Goal: Task Accomplishment & Management: Complete application form

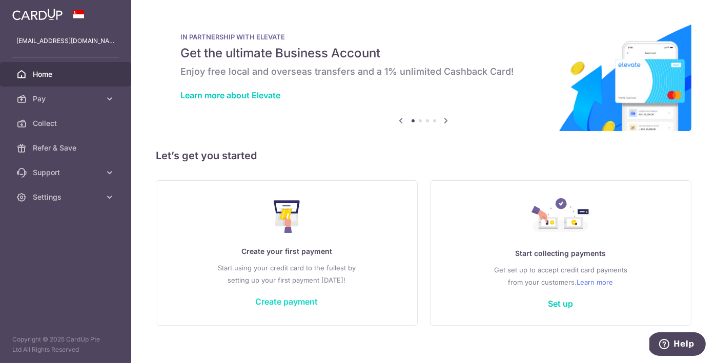
scroll to position [11, 0]
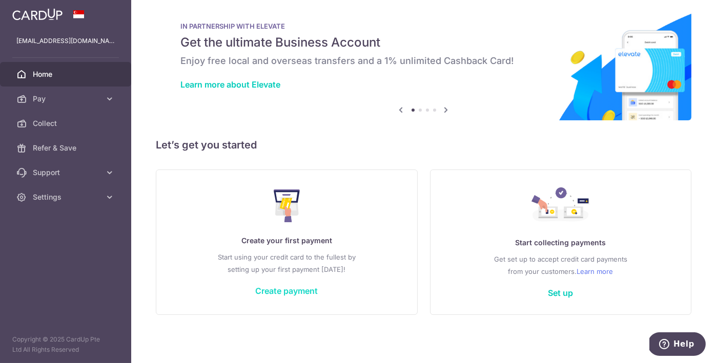
click at [280, 296] on link "Create payment" at bounding box center [286, 291] width 63 height 10
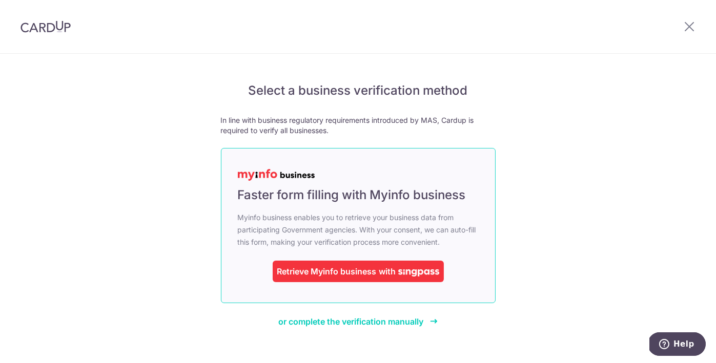
click at [306, 267] on div "Retrieve Myinfo business" at bounding box center [326, 272] width 99 height 12
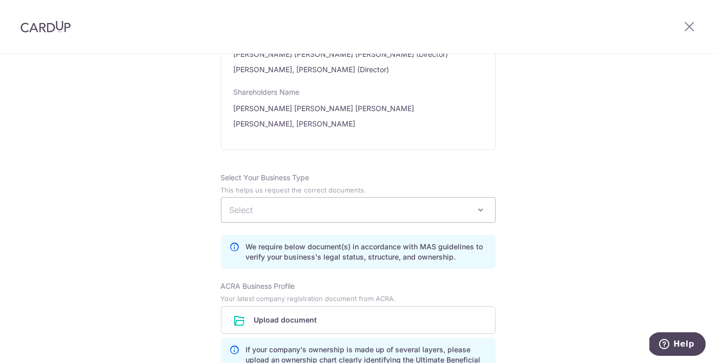
click at [312, 220] on span "Select" at bounding box center [358, 210] width 274 height 25
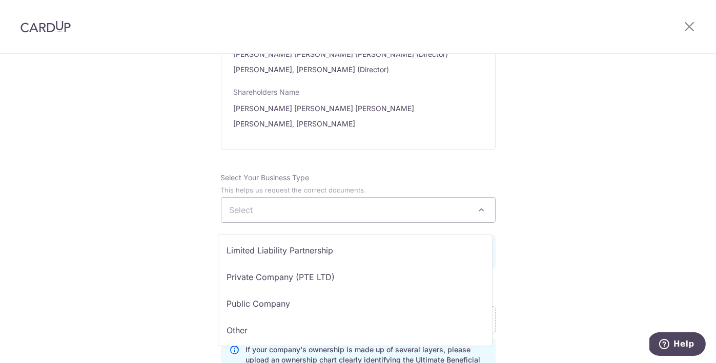
scroll to position [84, 0]
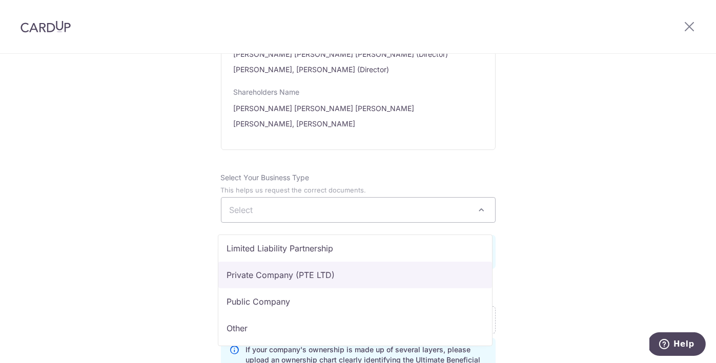
select select "Private Company (PTE LTD)"
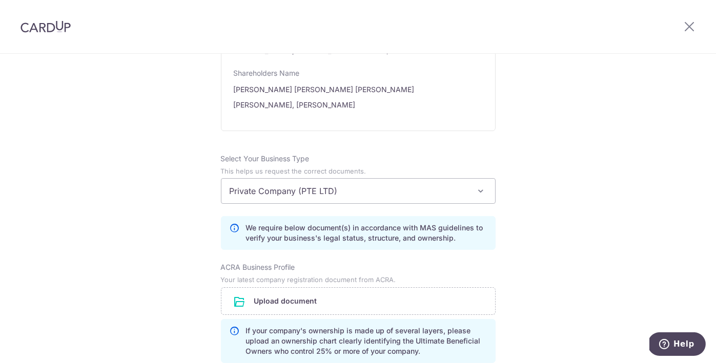
scroll to position [718, 0]
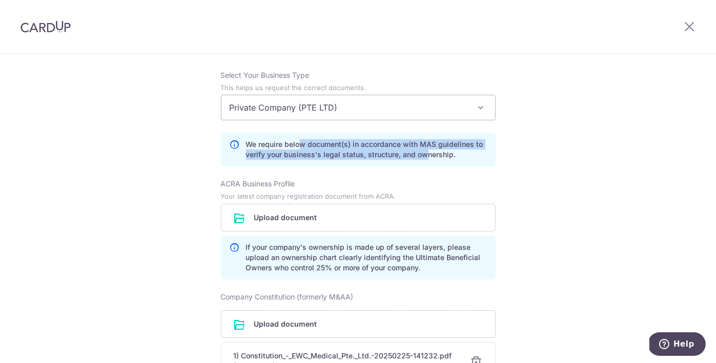
drag, startPoint x: 298, startPoint y: 156, endPoint x: 423, endPoint y: 164, distance: 125.3
click at [423, 160] on p "We require below document(s) in accordance with MAS guidelines to verify your b…" at bounding box center [366, 149] width 241 height 21
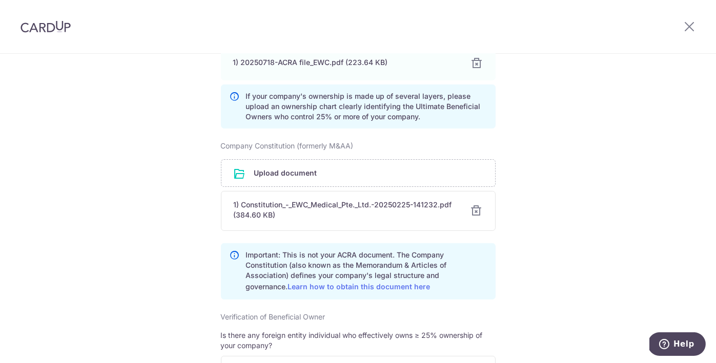
scroll to position [923, 0]
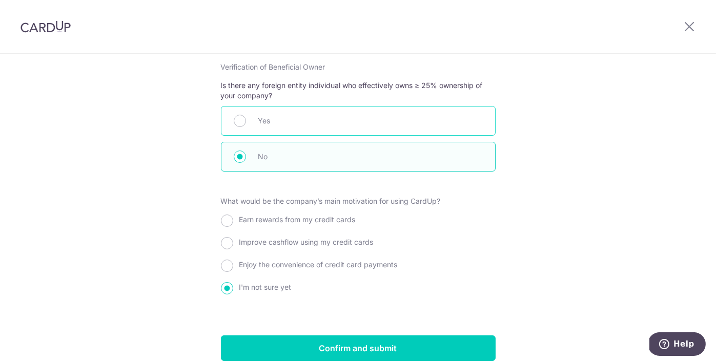
scroll to position [1210, 0]
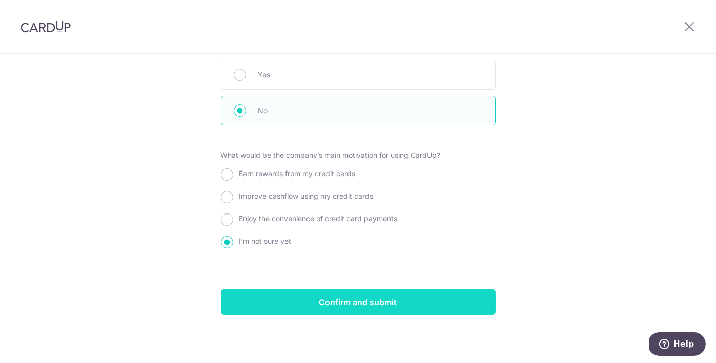
click at [347, 300] on input "Confirm and submit" at bounding box center [358, 303] width 275 height 26
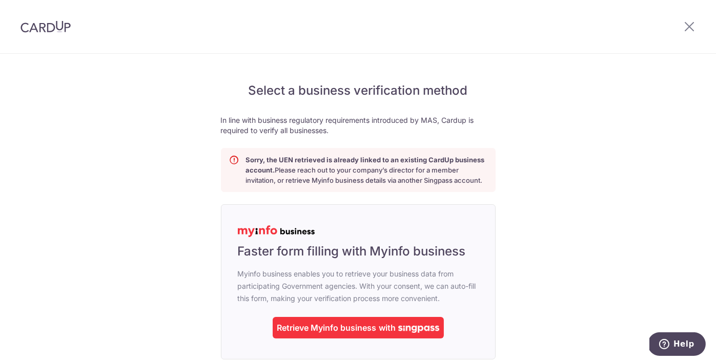
click at [685, 33] on div at bounding box center [689, 26] width 53 height 53
click at [689, 25] on icon at bounding box center [689, 26] width 12 height 13
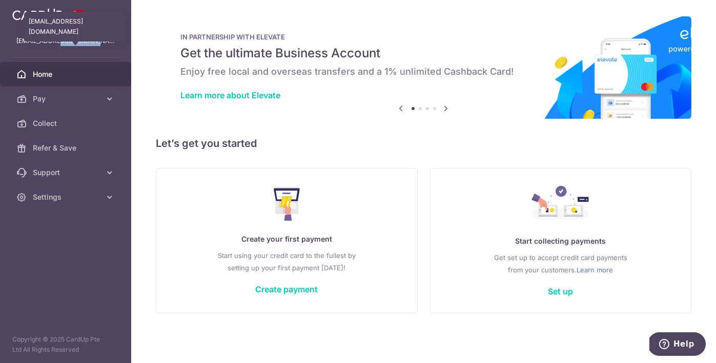
drag, startPoint x: 51, startPoint y: 38, endPoint x: 104, endPoint y: 43, distance: 52.5
click at [104, 43] on p "[EMAIL_ADDRESS][DOMAIN_NAME]" at bounding box center [65, 41] width 98 height 10
click at [80, 41] on p "act.errolchan@gmail.com" at bounding box center [65, 41] width 98 height 10
click at [284, 287] on link "Create payment" at bounding box center [286, 290] width 63 height 10
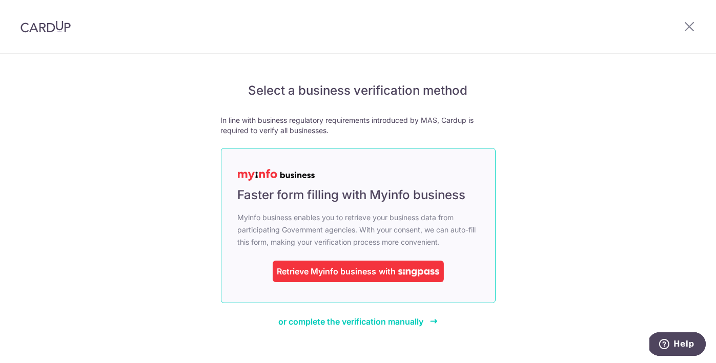
click at [482, 236] on link "Faster form filling with Myinfo business Myinfo business enables you to retriev…" at bounding box center [358, 225] width 275 height 155
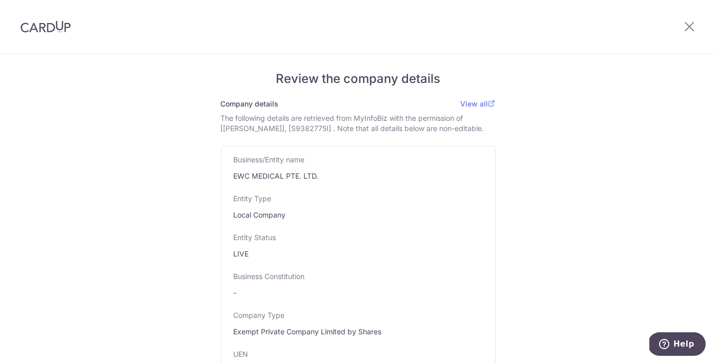
click at [438, 132] on div "The following details are retrieved from MyInfoBiz with the permission of [CHEN…" at bounding box center [358, 123] width 275 height 21
drag, startPoint x: 341, startPoint y: 128, endPoint x: 405, endPoint y: 131, distance: 63.7
click at [403, 131] on div "The following details are retrieved from MyInfoBiz with the permission of [CHEN…" at bounding box center [358, 123] width 275 height 21
click at [405, 131] on div "The following details are retrieved from MyInfoBiz with the permission of [[PER…" at bounding box center [358, 123] width 275 height 21
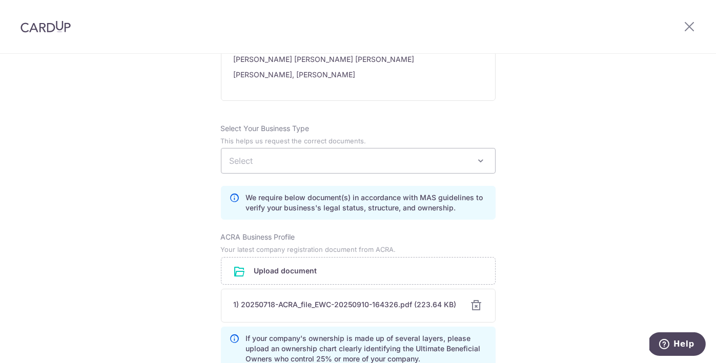
scroll to position [769, 0]
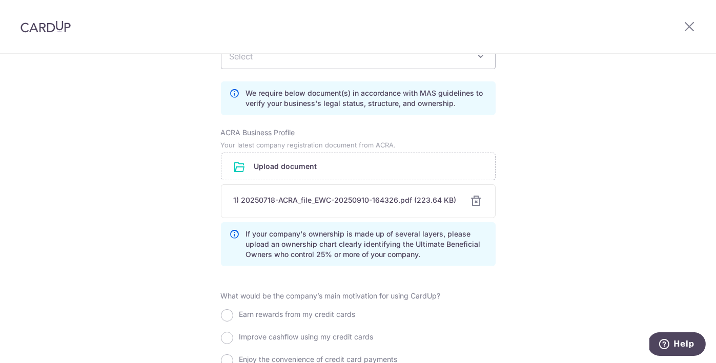
click at [287, 64] on span "Select" at bounding box center [358, 56] width 274 height 25
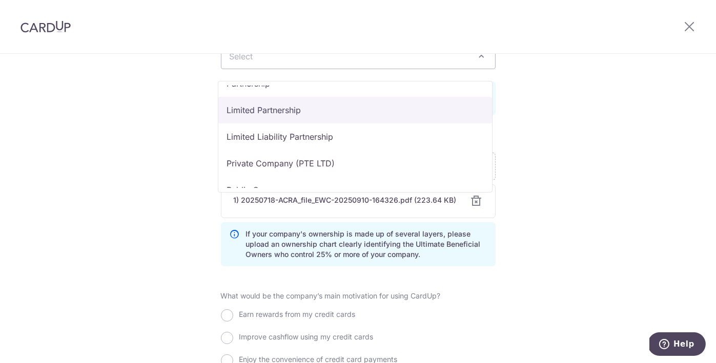
scroll to position [84, 0]
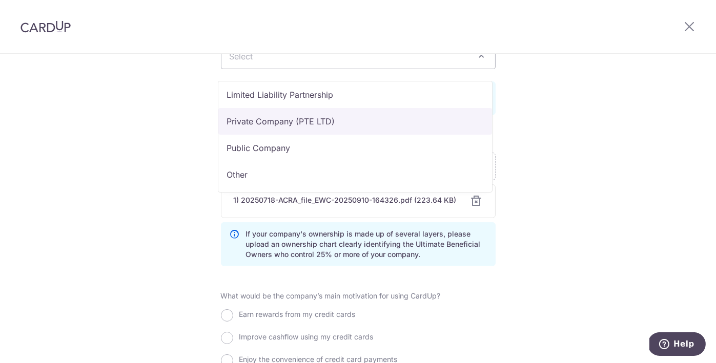
select select "Private Company (PTE LTD)"
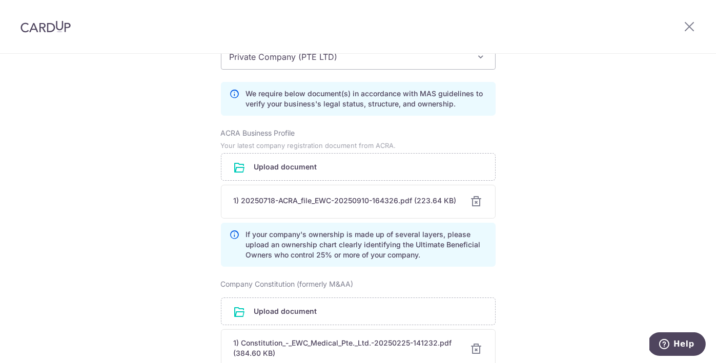
click at [560, 125] on div "Review the company details Company details View all The following details are r…" at bounding box center [358, 41] width 716 height 1513
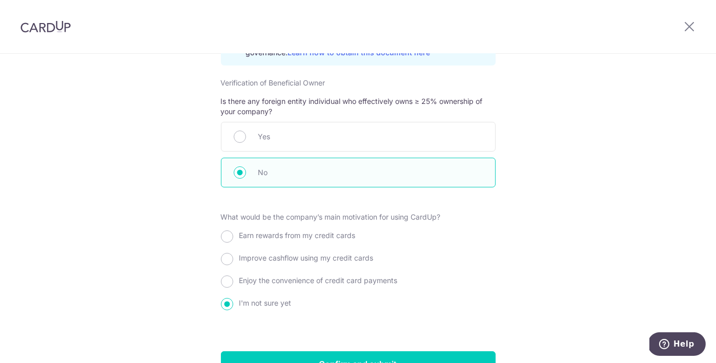
scroll to position [1179, 0]
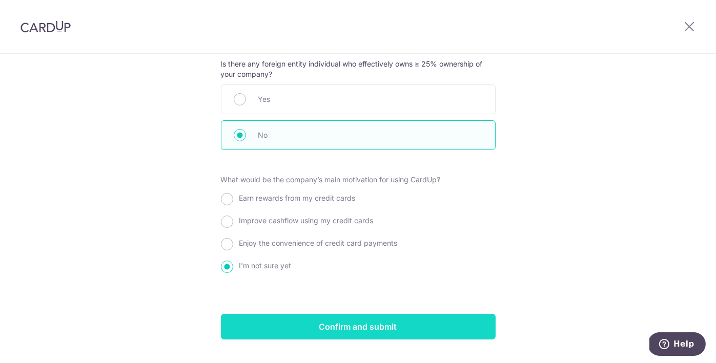
click at [327, 334] on input "Confirm and submit" at bounding box center [358, 327] width 275 height 26
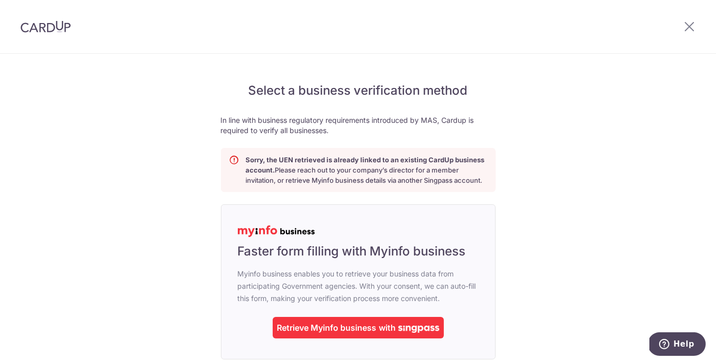
scroll to position [68, 0]
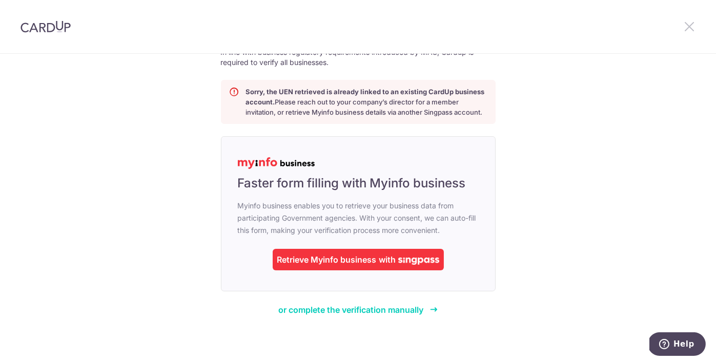
click at [685, 27] on icon at bounding box center [689, 26] width 12 height 13
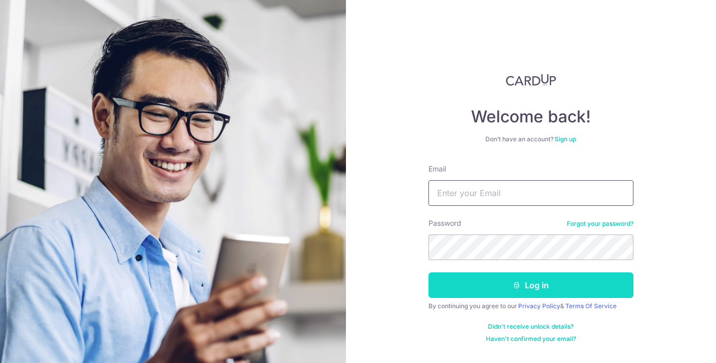
type input "[EMAIL_ADDRESS][DOMAIN_NAME]"
click at [492, 287] on button "Log in" at bounding box center [531, 286] width 205 height 26
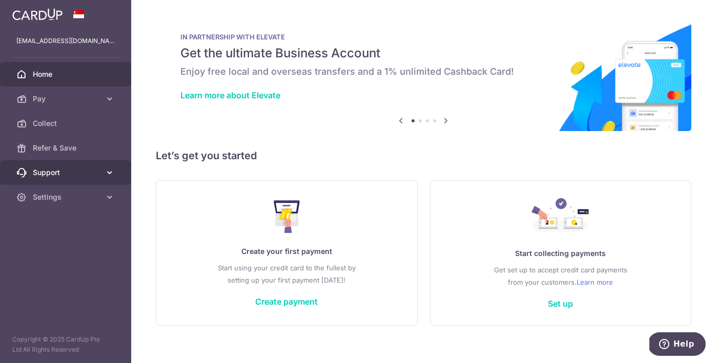
click at [76, 177] on span "Support" at bounding box center [67, 173] width 68 height 10
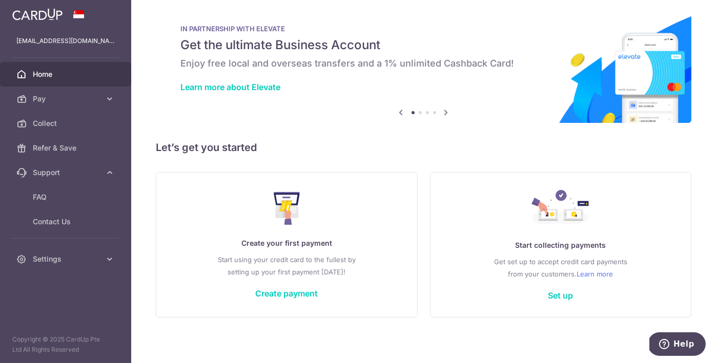
scroll to position [11, 0]
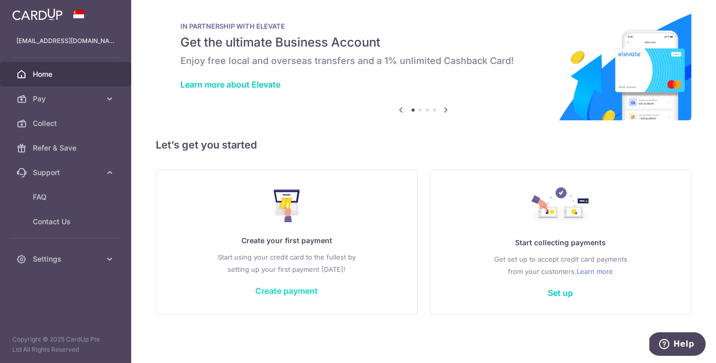
click at [284, 287] on link "Create payment" at bounding box center [286, 291] width 63 height 10
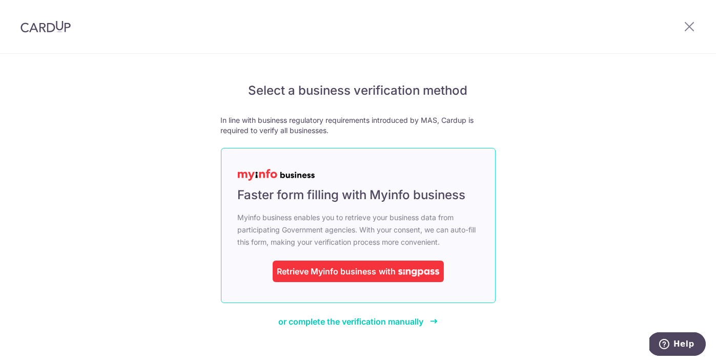
click at [379, 266] on div "with" at bounding box center [408, 272] width 63 height 12
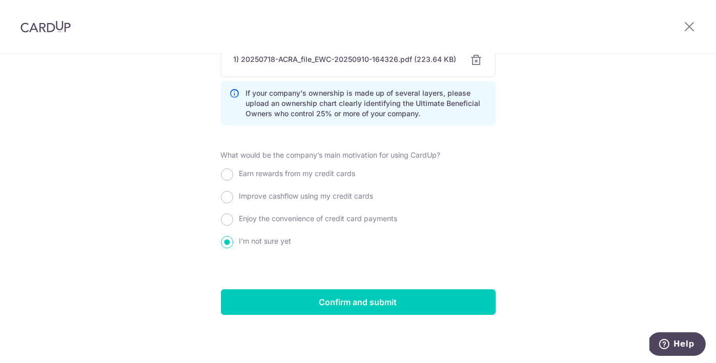
scroll to position [713, 0]
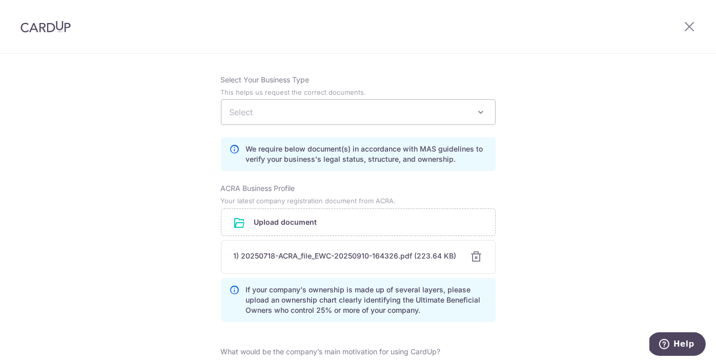
click at [325, 114] on span "Select" at bounding box center [358, 112] width 274 height 25
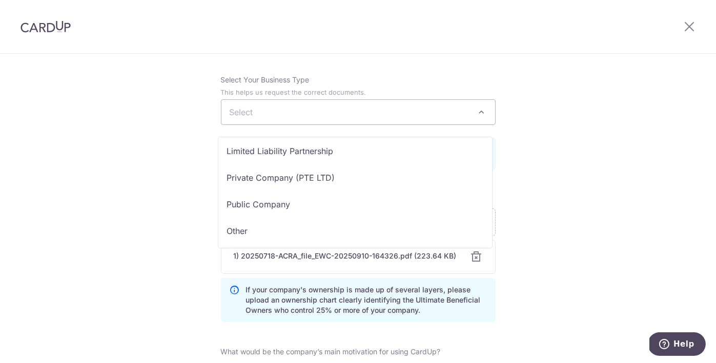
scroll to position [84, 0]
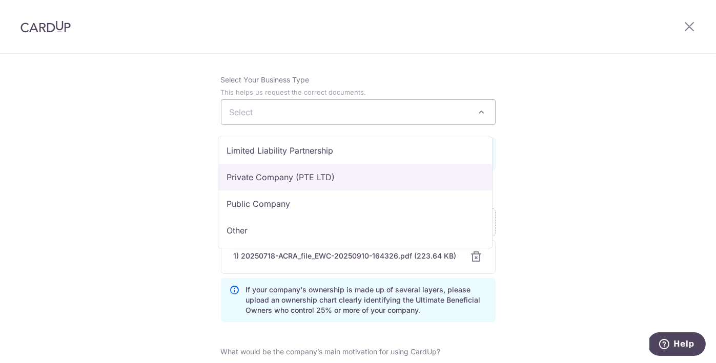
select select "Private Company (PTE LTD)"
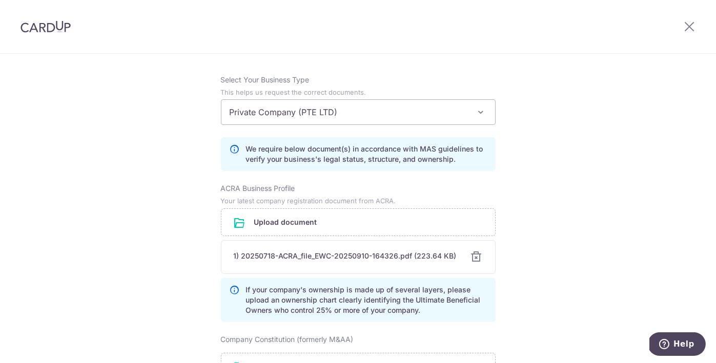
click at [546, 155] on div "Review the company details Company details View all The following details are r…" at bounding box center [358, 97] width 716 height 1513
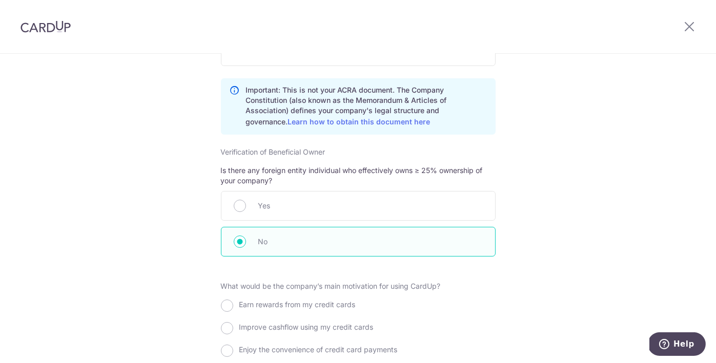
scroll to position [1210, 0]
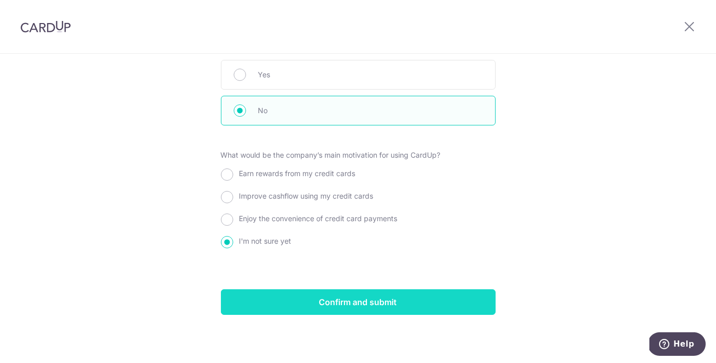
click at [391, 301] on input "Confirm and submit" at bounding box center [358, 303] width 275 height 26
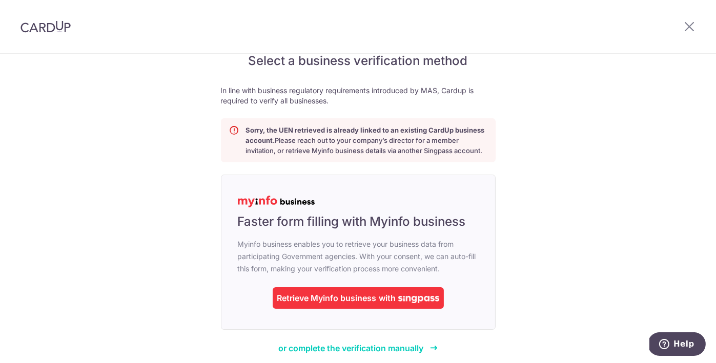
scroll to position [68, 0]
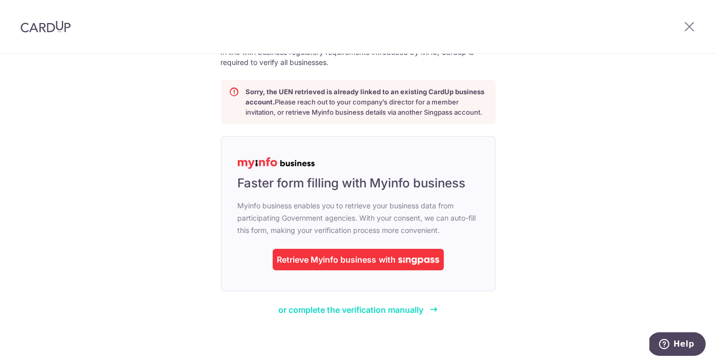
click at [361, 309] on span "or complete the verification manually" at bounding box center [350, 310] width 145 height 10
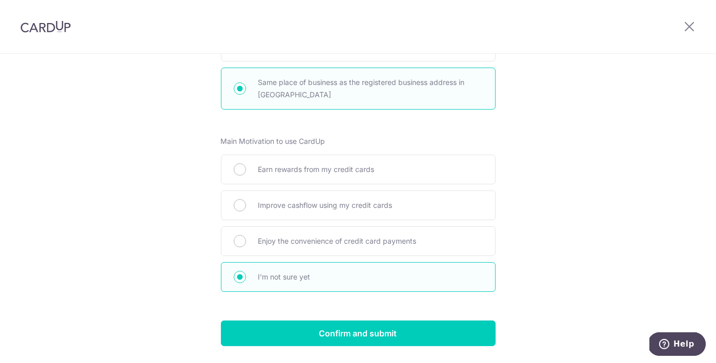
scroll to position [557, 0]
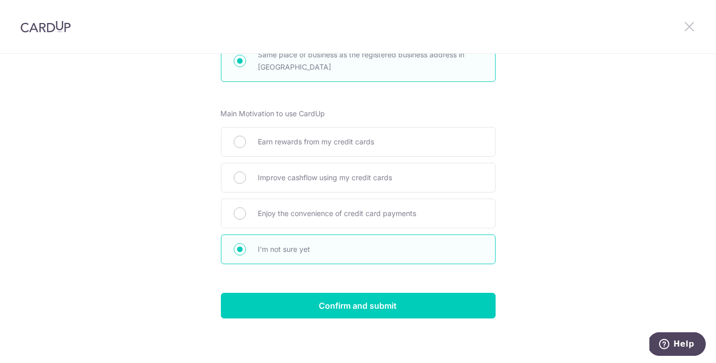
click at [695, 32] on icon at bounding box center [689, 26] width 12 height 13
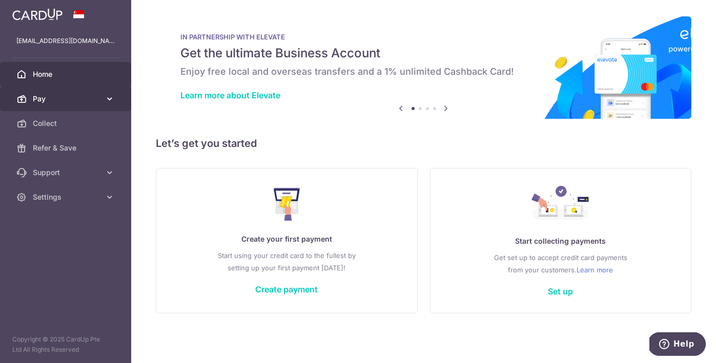
drag, startPoint x: 104, startPoint y: 1, endPoint x: 74, endPoint y: 94, distance: 98.4
click at [74, 94] on span "Pay" at bounding box center [67, 99] width 68 height 10
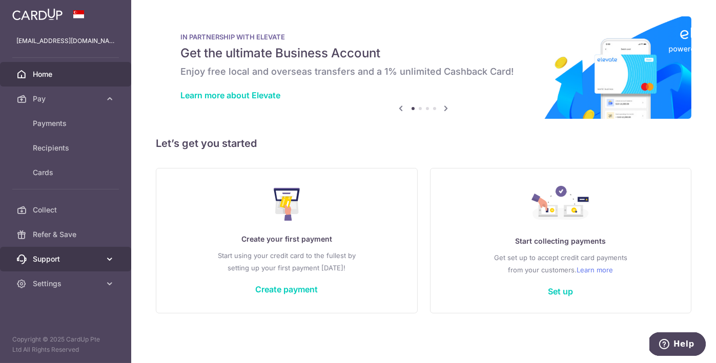
click at [70, 259] on span "Support" at bounding box center [67, 259] width 68 height 10
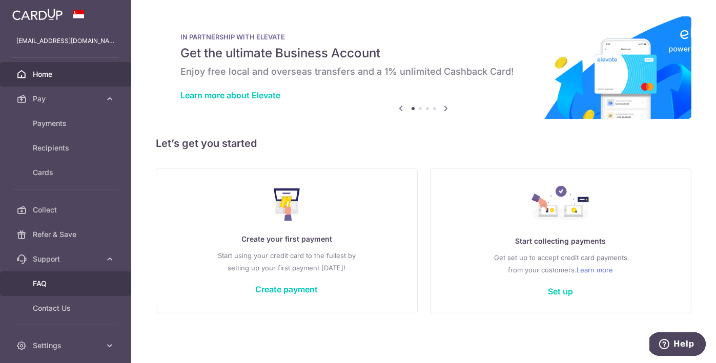
click at [61, 285] on span "FAQ" at bounding box center [67, 284] width 68 height 10
click at [685, 338] on button "Help" at bounding box center [677, 344] width 58 height 24
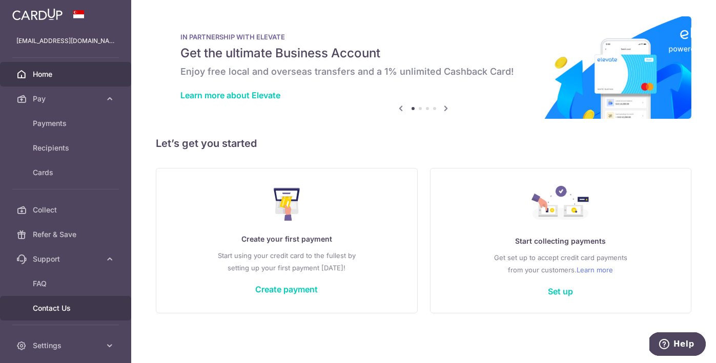
click at [90, 312] on span "Contact Us" at bounding box center [67, 309] width 68 height 10
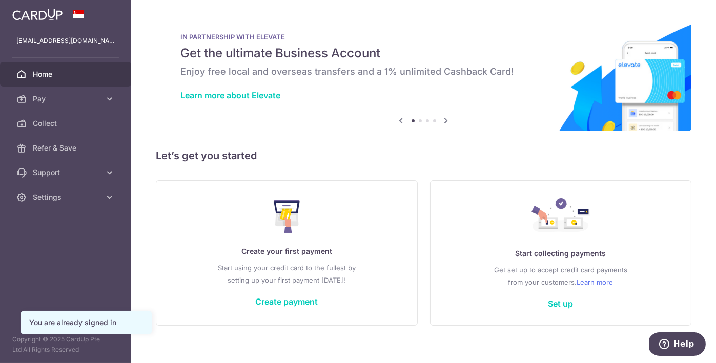
click at [62, 298] on aside "[EMAIL_ADDRESS][DOMAIN_NAME] Home Pay Payments Recipients Cards Collect Refer &…" at bounding box center [65, 181] width 131 height 363
click at [75, 199] on span "Settings" at bounding box center [67, 197] width 68 height 10
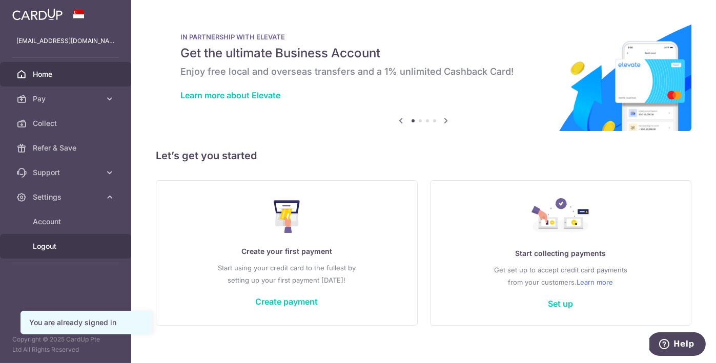
click at [52, 234] on link "Logout" at bounding box center [65, 246] width 131 height 25
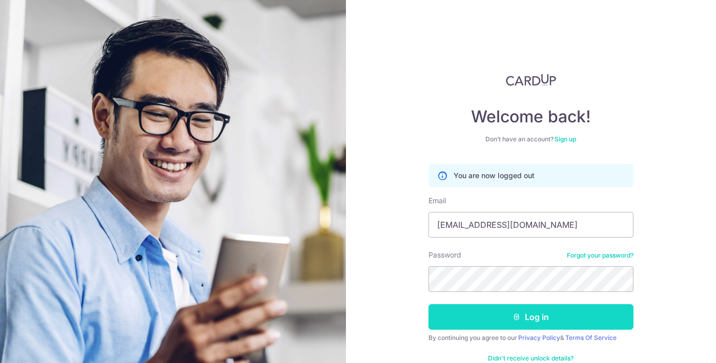
click at [487, 318] on button "Log in" at bounding box center [531, 318] width 205 height 26
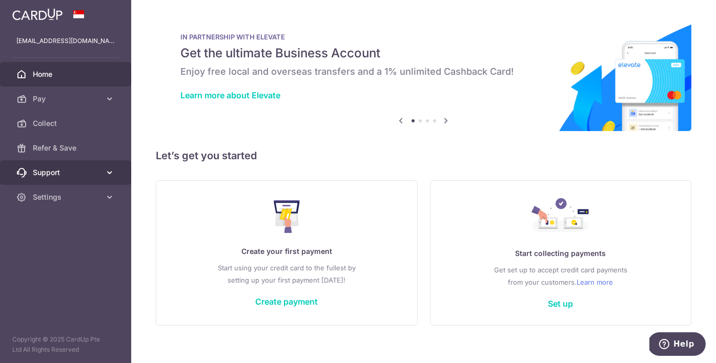
click at [67, 177] on span "Support" at bounding box center [67, 173] width 68 height 10
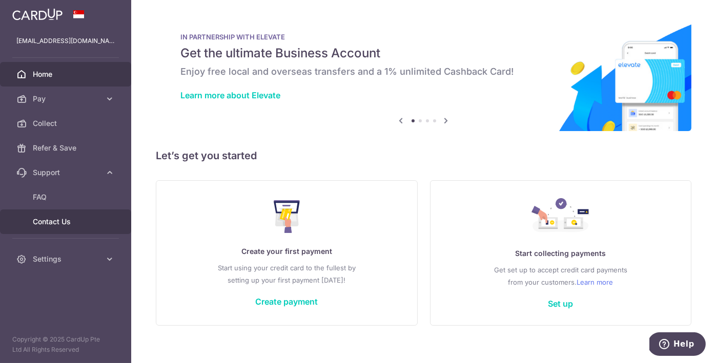
click at [64, 220] on span "Contact Us" at bounding box center [67, 222] width 68 height 10
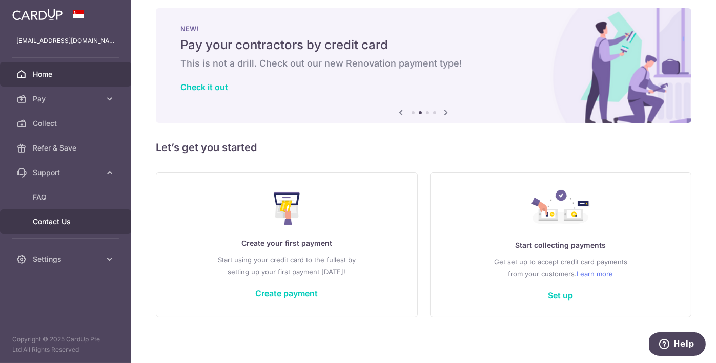
scroll to position [11, 0]
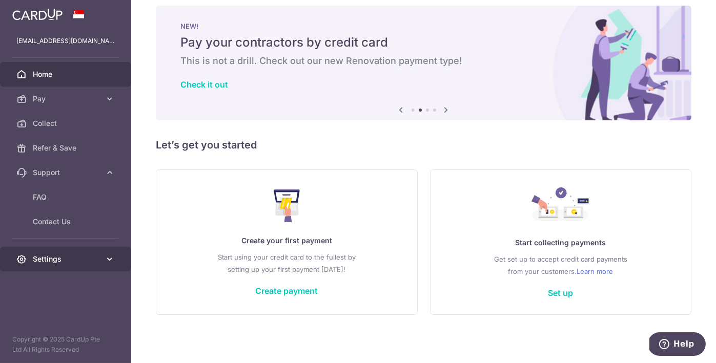
click at [54, 267] on link "Settings" at bounding box center [65, 259] width 131 height 25
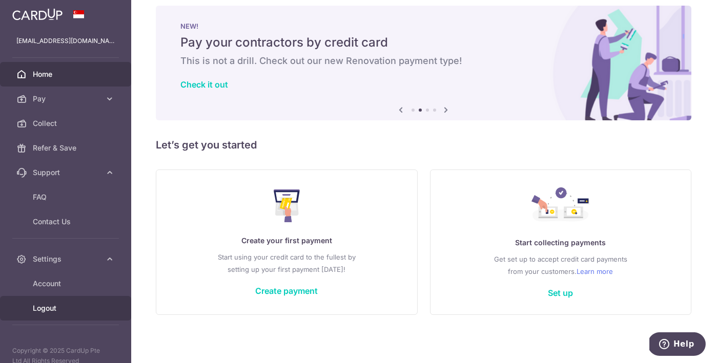
click at [58, 309] on span "Logout" at bounding box center [67, 309] width 68 height 10
